Goal: Information Seeking & Learning: Compare options

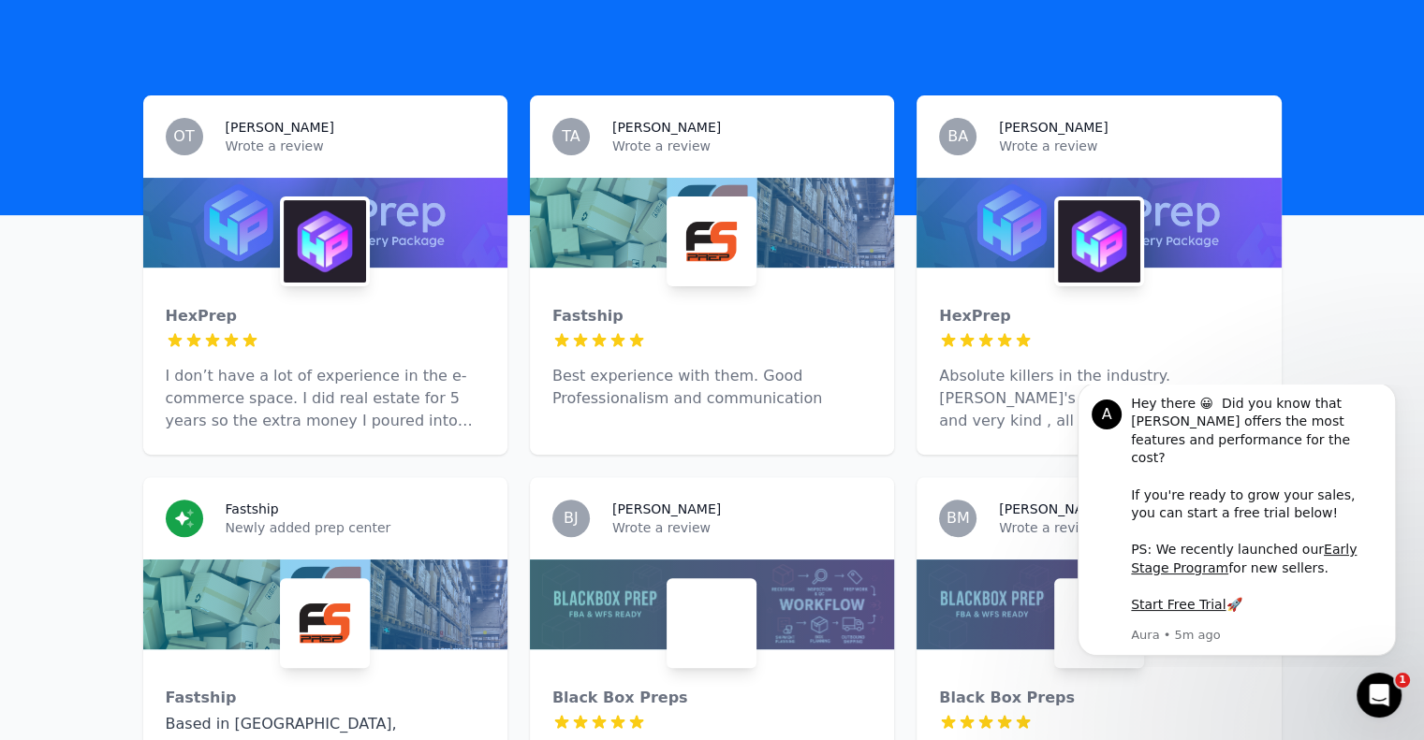
scroll to position [532, 0]
click at [212, 305] on div "HexPrep" at bounding box center [325, 316] width 319 height 22
click at [589, 305] on div "Fastship" at bounding box center [711, 316] width 319 height 22
click at [989, 305] on div "HexPrep" at bounding box center [1098, 316] width 319 height 22
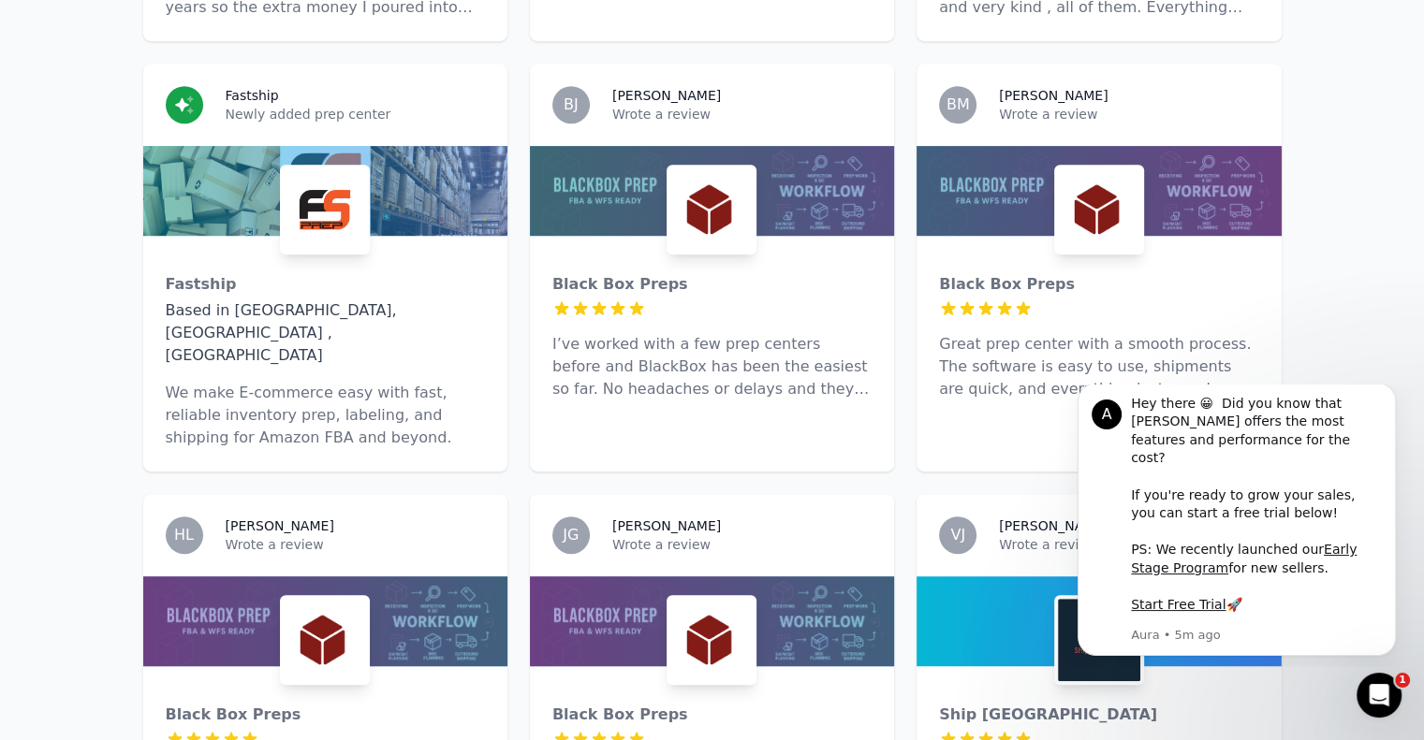
scroll to position [955, 0]
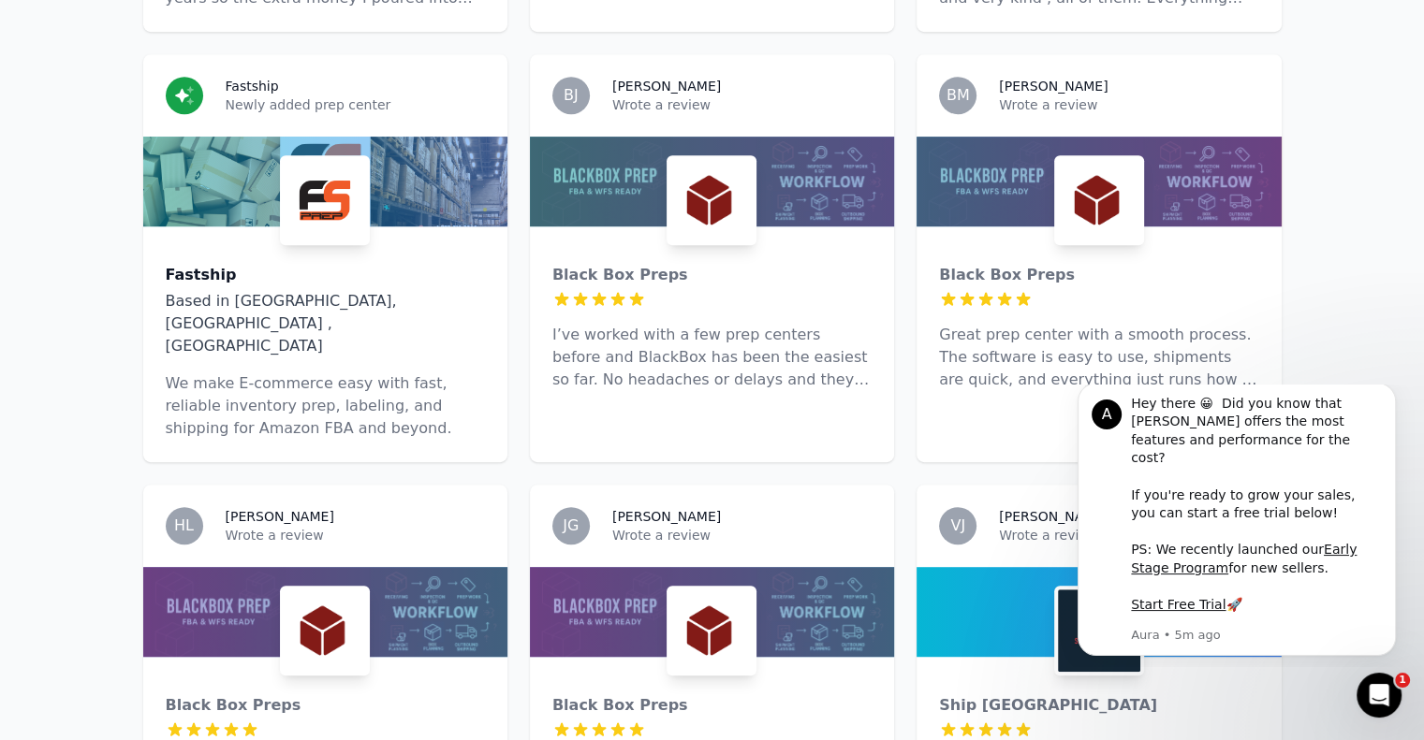
click at [191, 264] on div "Fastship" at bounding box center [325, 275] width 319 height 22
click at [605, 264] on div "Black Box Preps" at bounding box center [711, 275] width 319 height 22
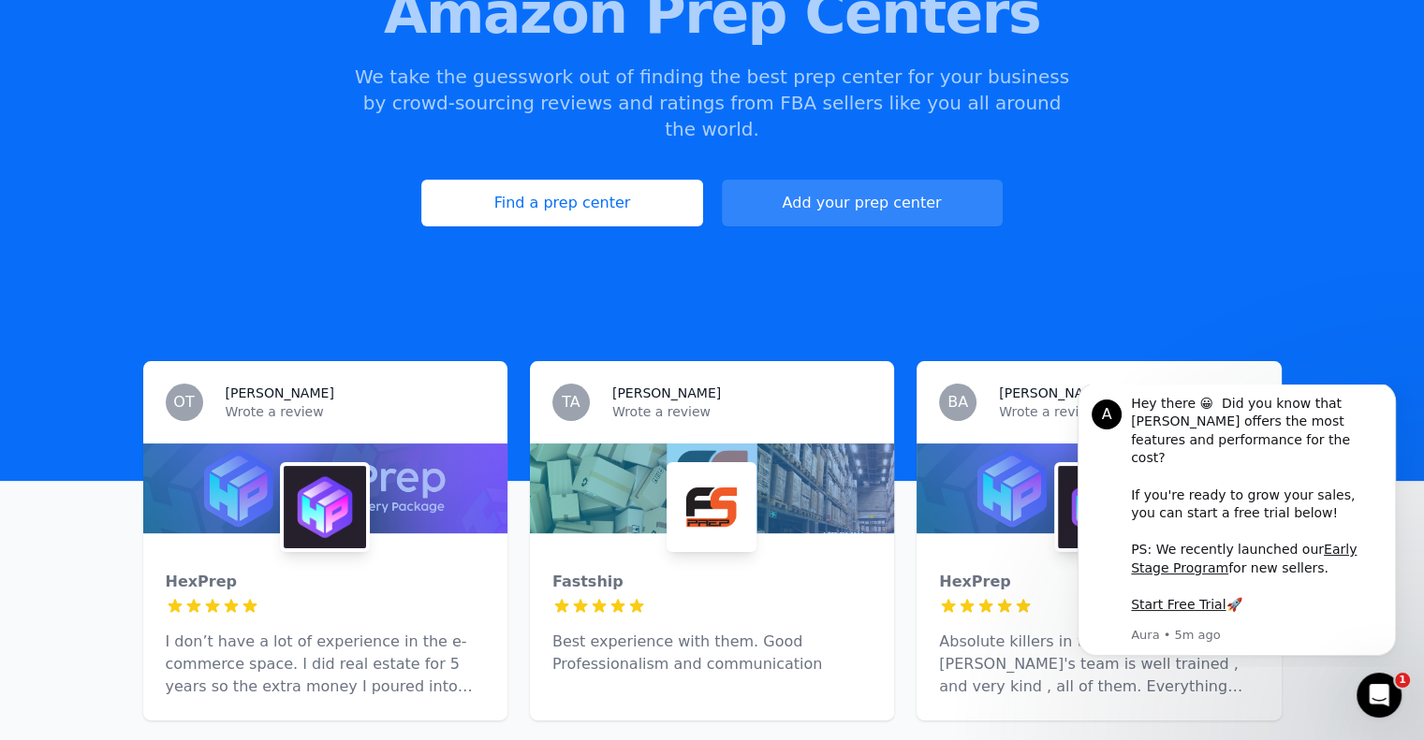
scroll to position [269, 0]
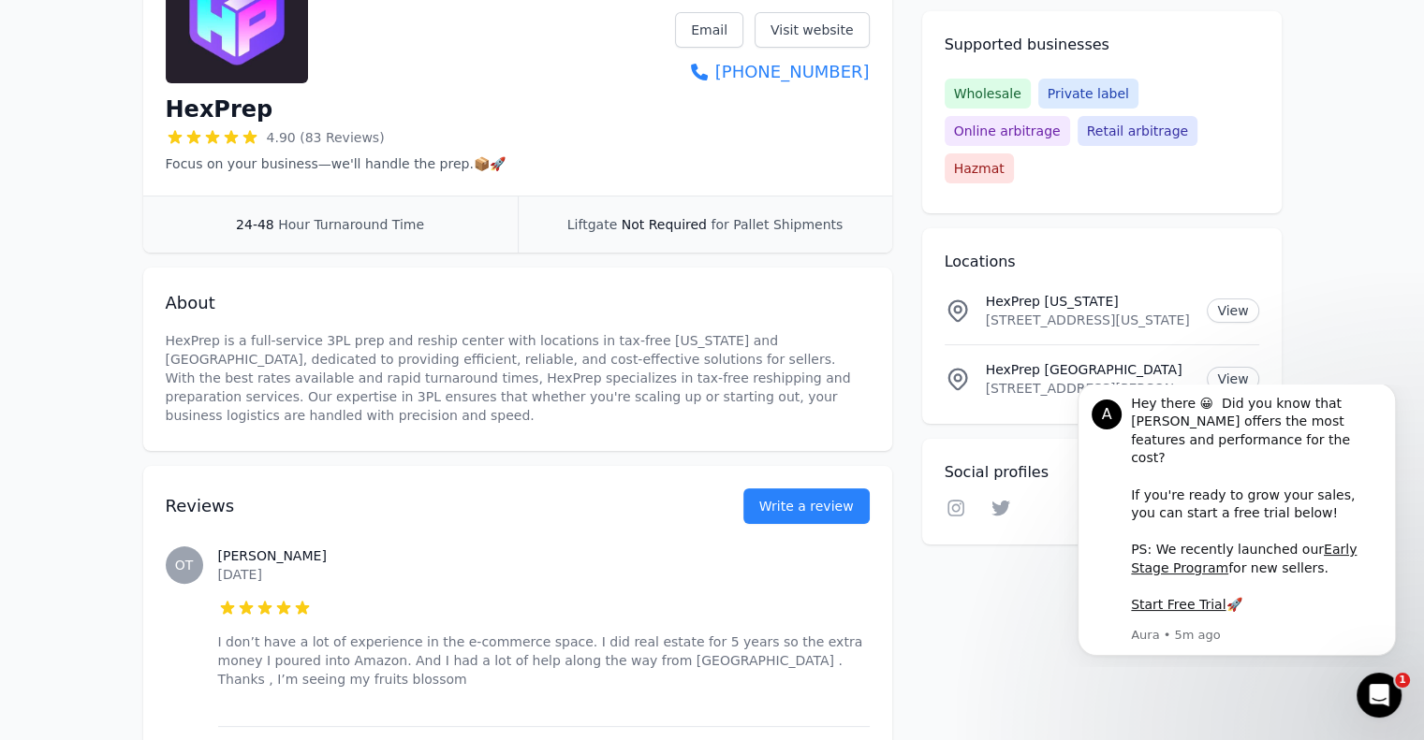
scroll to position [246, 0]
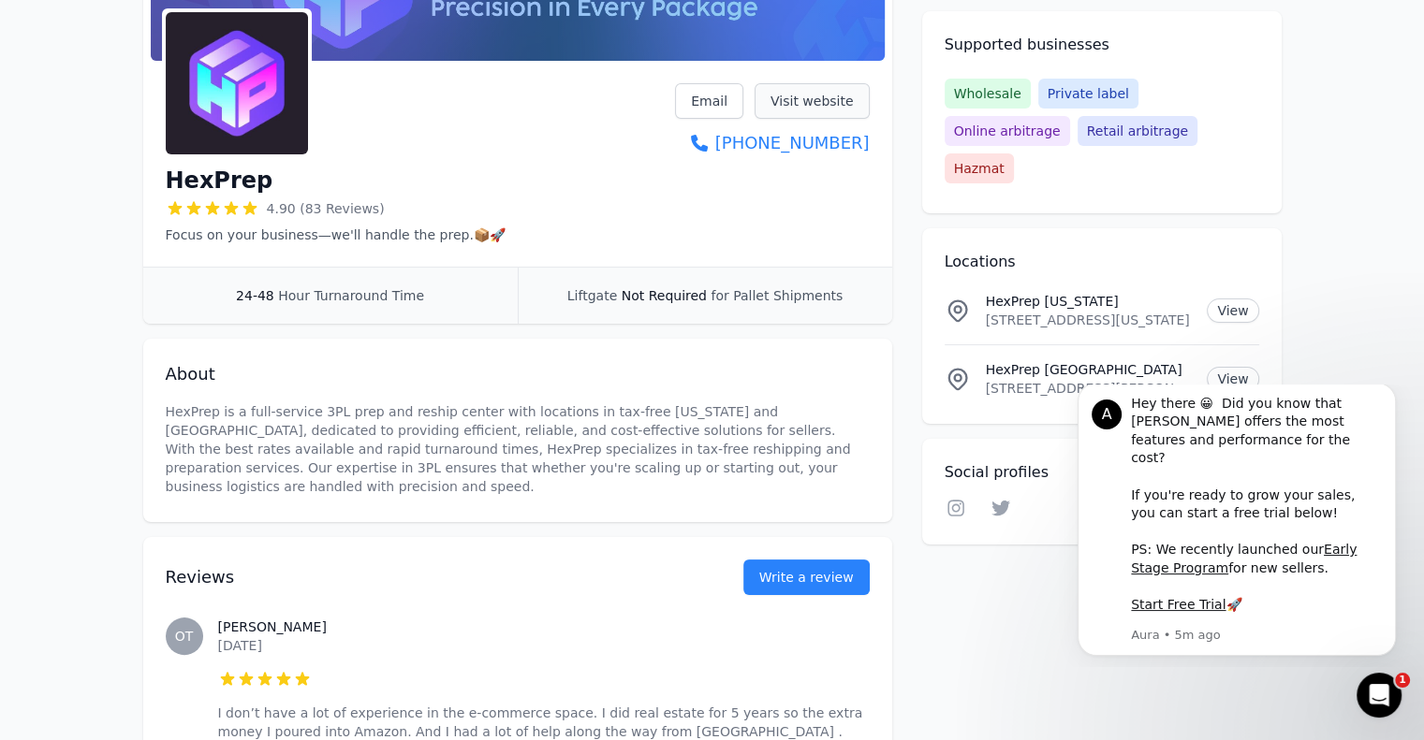
click at [830, 98] on link "Visit website" at bounding box center [811, 101] width 115 height 36
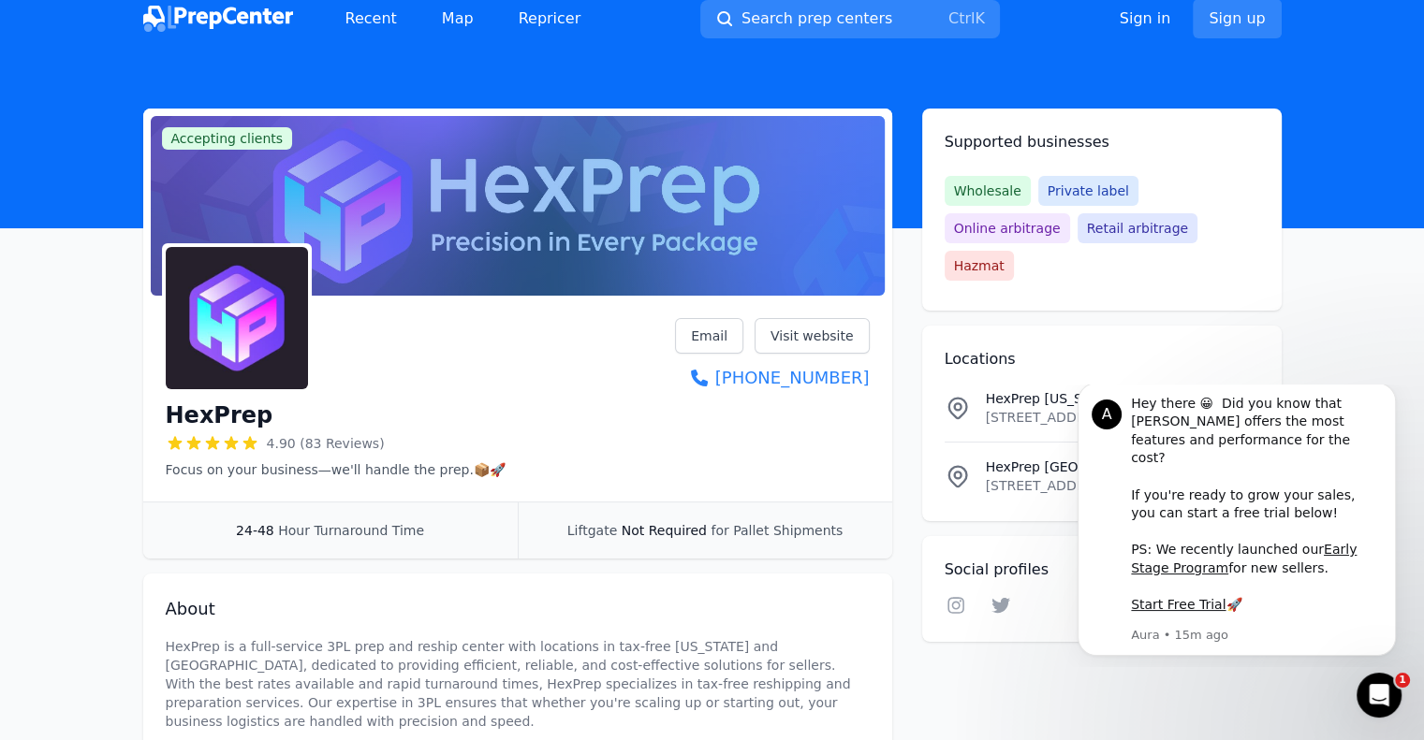
scroll to position [0, 0]
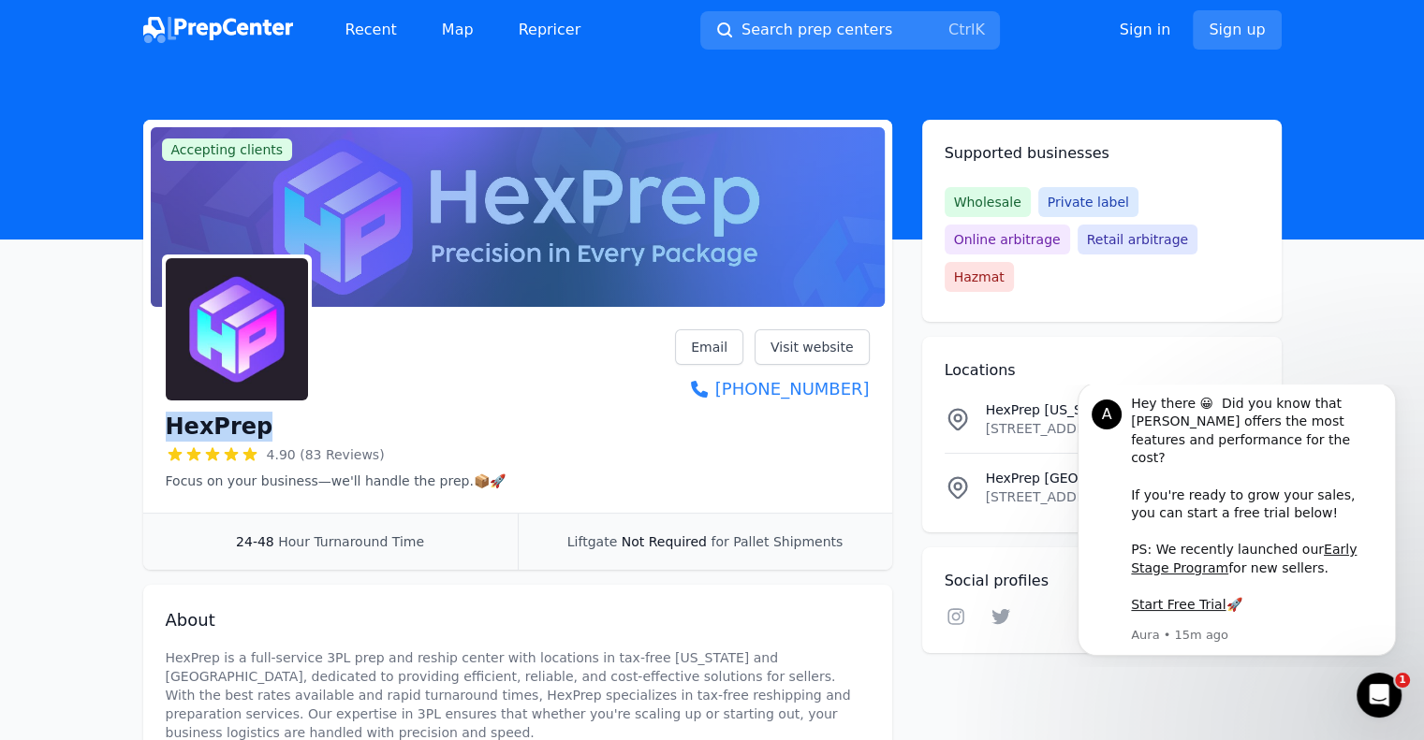
drag, startPoint x: 259, startPoint y: 430, endPoint x: 160, endPoint y: 436, distance: 99.4
click at [160, 436] on div "HexPrep 4.90 (83 Reviews) Focus on your business—we'll handle the prep.📦🚀 Email…" at bounding box center [517, 413] width 749 height 198
copy h1 "HexPrep"
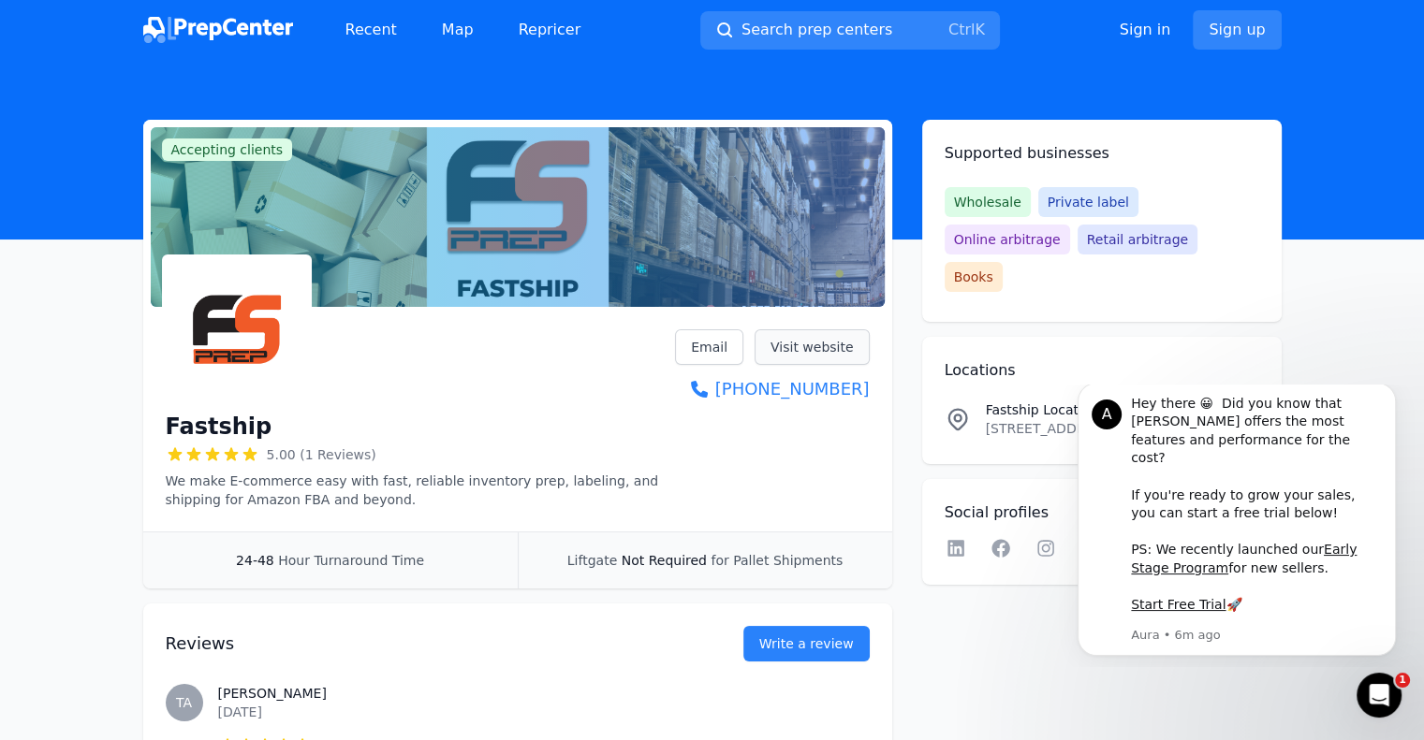
click at [814, 350] on link "Visit website" at bounding box center [811, 347] width 115 height 36
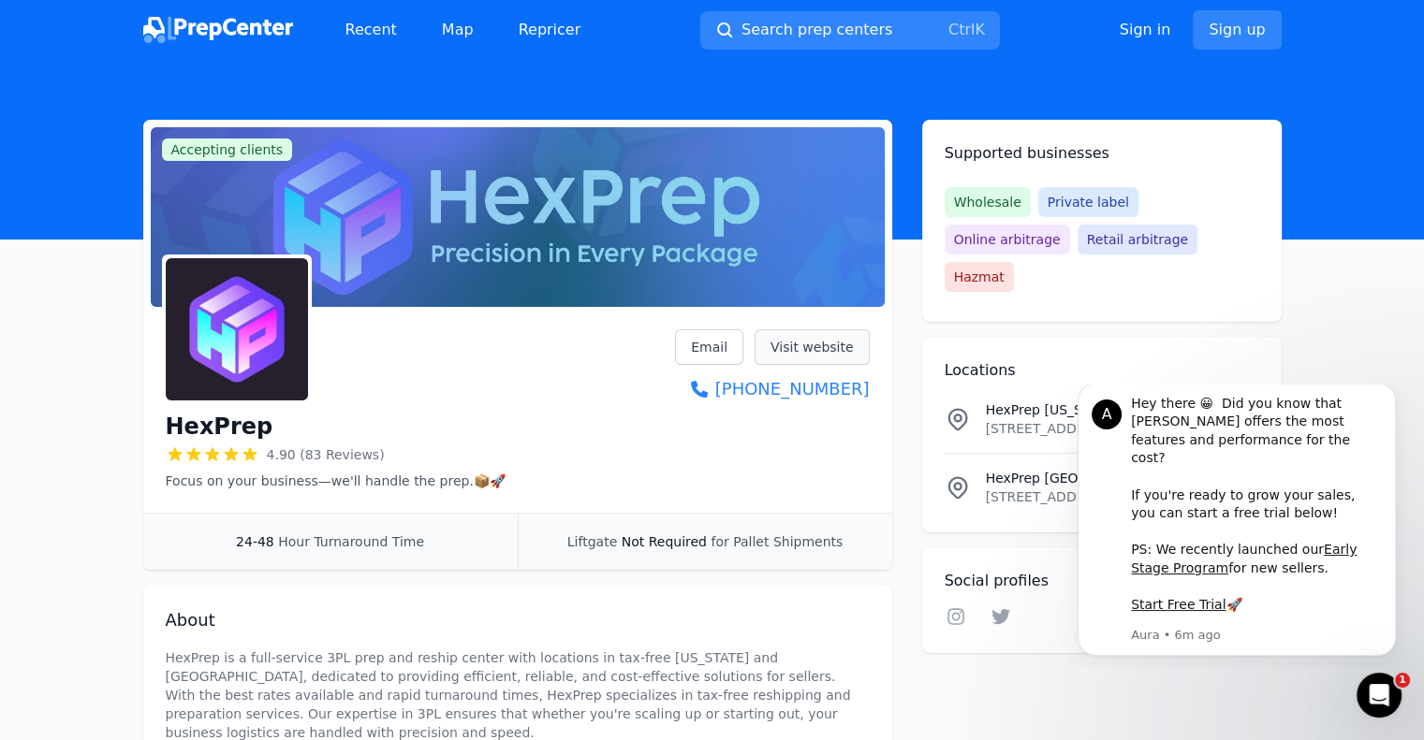
click at [825, 347] on link "Visit website" at bounding box center [811, 347] width 115 height 36
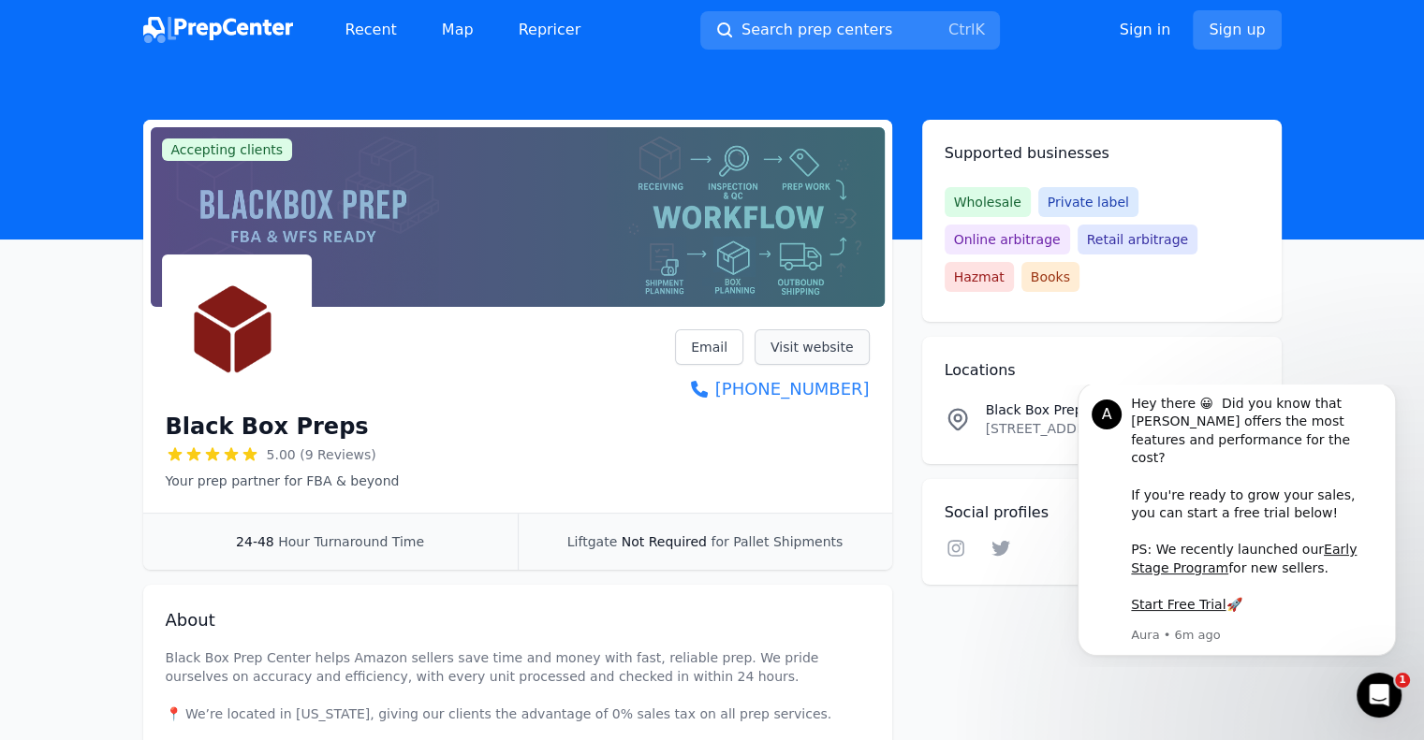
click at [814, 344] on link "Visit website" at bounding box center [811, 347] width 115 height 36
